Goal: Task Accomplishment & Management: Manage account settings

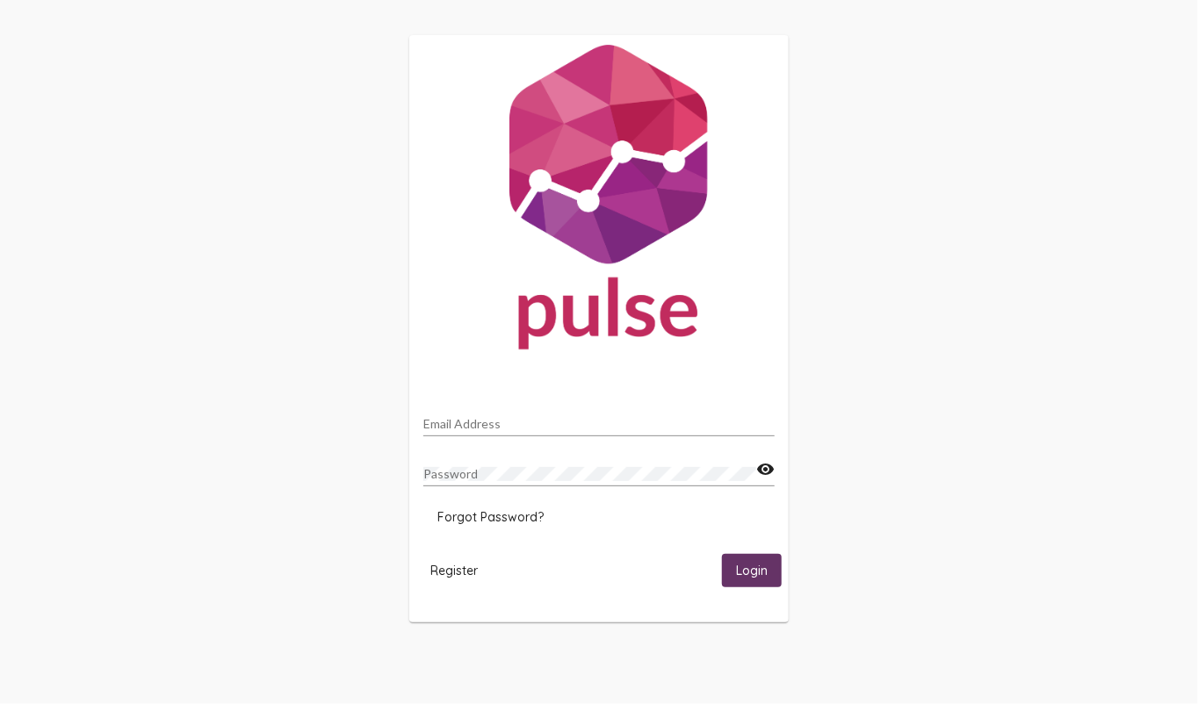
click at [497, 417] on div "Email Address" at bounding box center [598, 419] width 351 height 34
click at [497, 428] on input "Email Address" at bounding box center [598, 424] width 351 height 14
type input "[EMAIL_ADDRESS][DOMAIN_NAME]"
click at [722, 554] on button "Login" at bounding box center [752, 570] width 60 height 32
